Goal: Find specific page/section: Locate a particular part of the current website

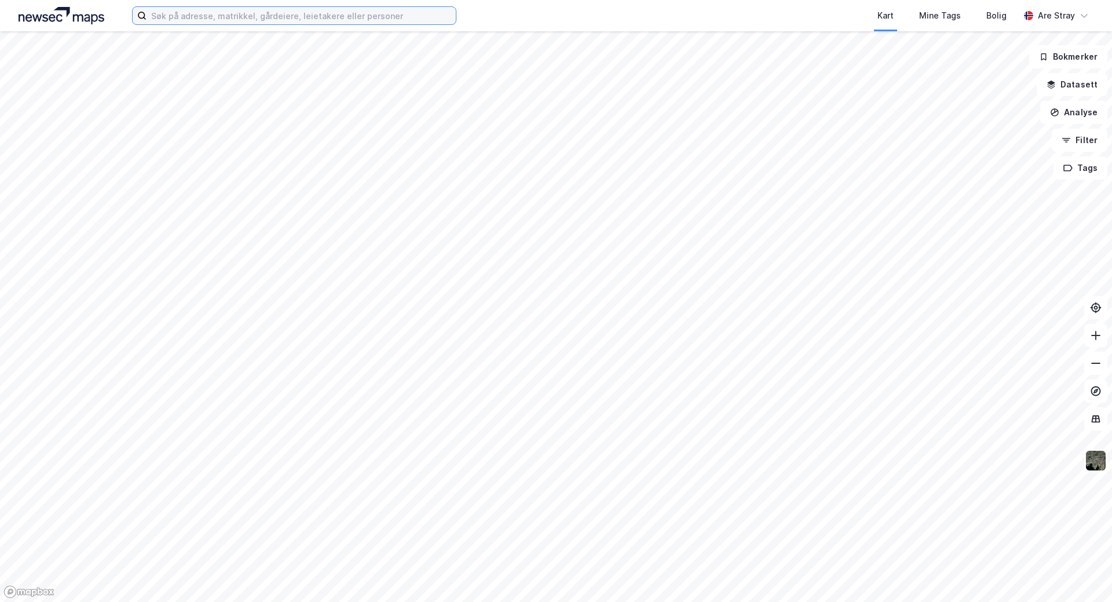
click at [228, 12] on input at bounding box center [301, 15] width 309 height 17
click at [170, 12] on input at bounding box center [301, 15] width 309 height 17
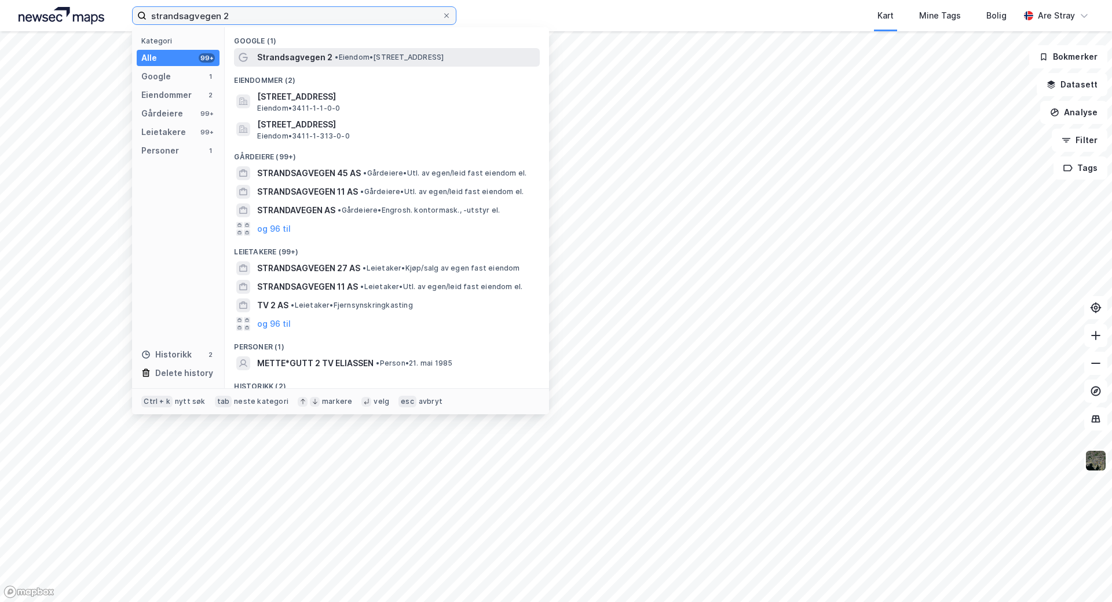
type input "strandsagvegen 2"
click at [273, 52] on span "Strandsagvegen 2" at bounding box center [294, 57] width 75 height 14
